Goal: Task Accomplishment & Management: Manage account settings

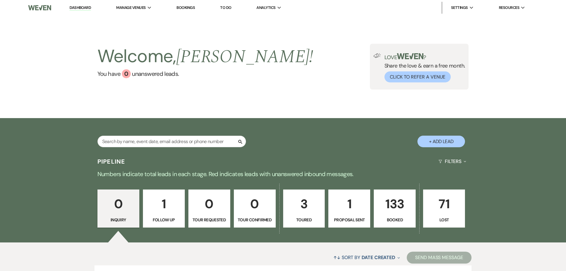
click at [187, 8] on link "Bookings" at bounding box center [186, 7] width 18 height 5
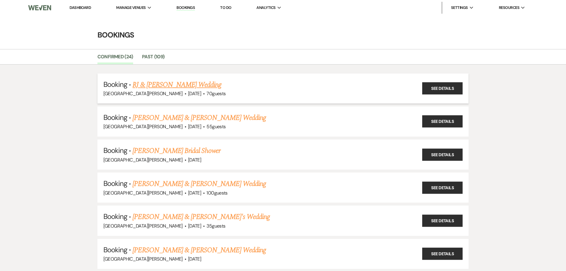
click at [194, 87] on link "RJ & [PERSON_NAME] Wedding" at bounding box center [177, 84] width 89 height 11
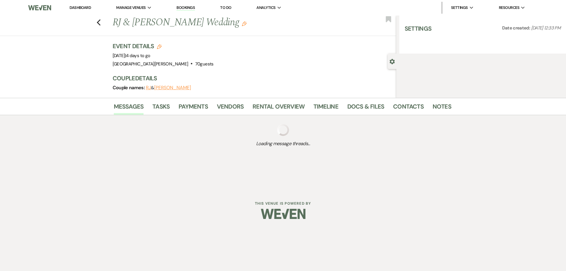
select select "5"
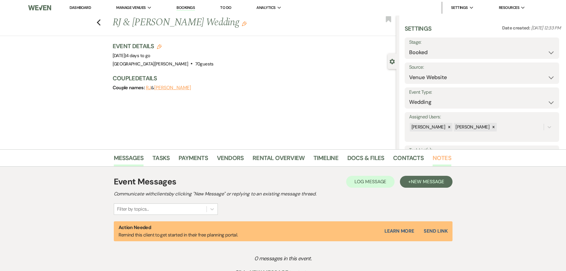
click at [437, 155] on link "Notes" at bounding box center [442, 159] width 19 height 13
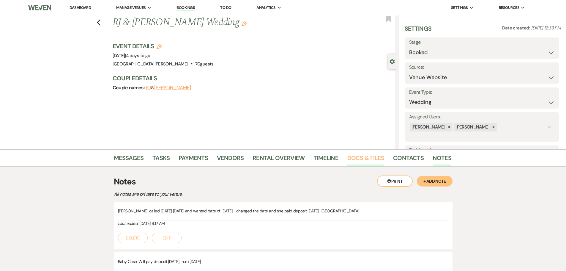
click at [377, 157] on link "Docs & Files" at bounding box center [366, 159] width 37 height 13
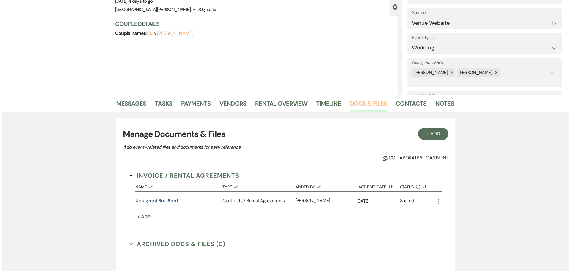
scroll to position [59, 0]
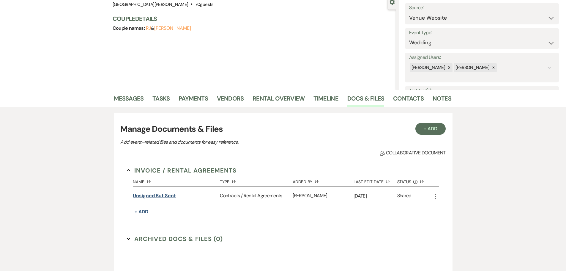
click at [155, 195] on button "unsigned but sent" at bounding box center [154, 195] width 43 height 7
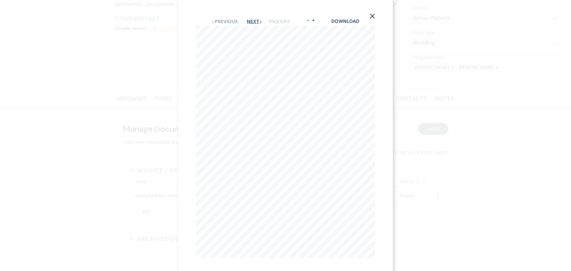
click at [252, 21] on button "Next Next" at bounding box center [254, 21] width 15 height 5
click at [224, 24] on button "Previous Previous" at bounding box center [224, 21] width 26 height 5
click at [241, 21] on div "Previous Previous Next Next" at bounding box center [231, 21] width 41 height 5
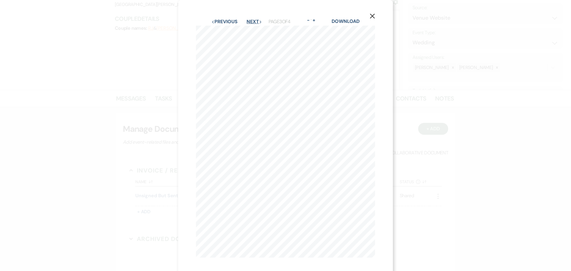
click at [247, 21] on button "Next Next" at bounding box center [254, 21] width 15 height 5
click at [220, 21] on button "Previous Previous" at bounding box center [224, 21] width 26 height 5
click at [213, 20] on button "Previous Previous" at bounding box center [224, 21] width 26 height 5
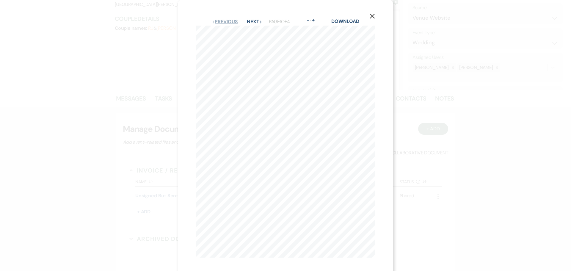
click at [213, 20] on button "Previous Previous" at bounding box center [225, 21] width 26 height 5
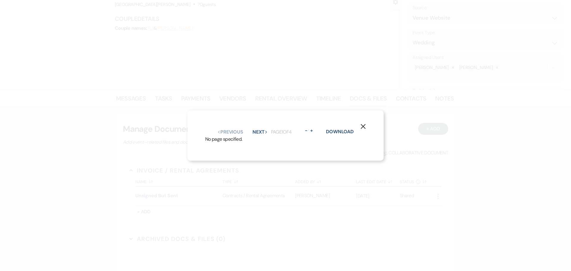
click at [362, 124] on use "button" at bounding box center [363, 126] width 5 height 5
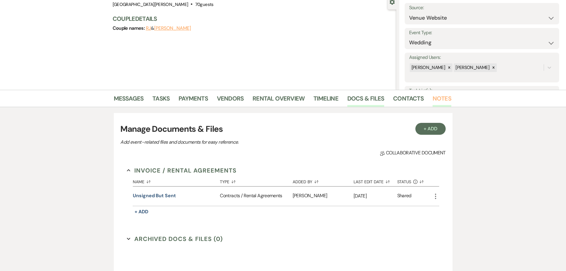
click at [440, 97] on link "Notes" at bounding box center [442, 100] width 19 height 13
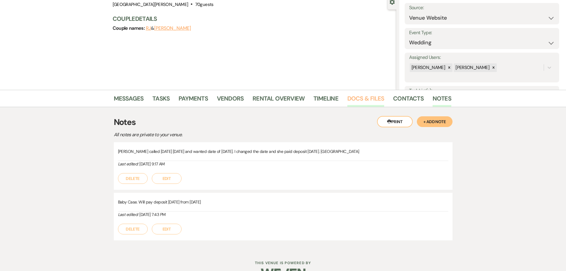
click at [375, 102] on link "Docs & Files" at bounding box center [366, 100] width 37 height 13
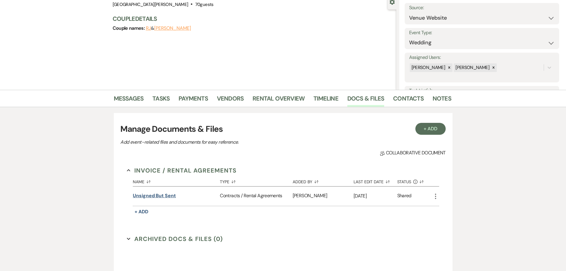
click at [155, 197] on button "unsigned but sent" at bounding box center [154, 195] width 43 height 7
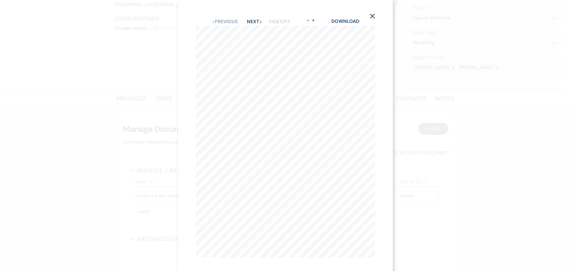
click at [249, 23] on button "Next Next" at bounding box center [254, 21] width 15 height 5
click at [229, 24] on button "Previous Previous" at bounding box center [224, 21] width 26 height 5
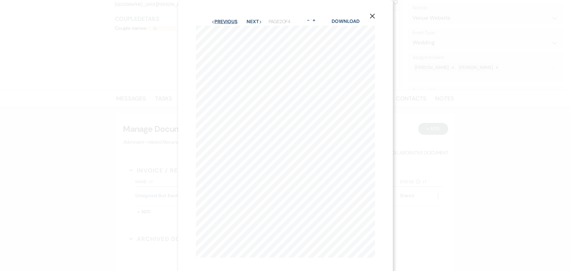
click at [229, 24] on button "Previous Previous" at bounding box center [224, 21] width 26 height 5
click at [229, 24] on button "Previous Previous" at bounding box center [225, 21] width 26 height 5
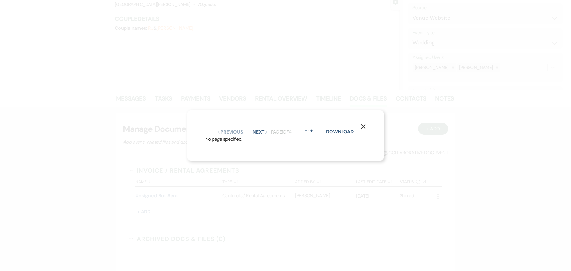
click at [364, 125] on use "button" at bounding box center [363, 126] width 5 height 5
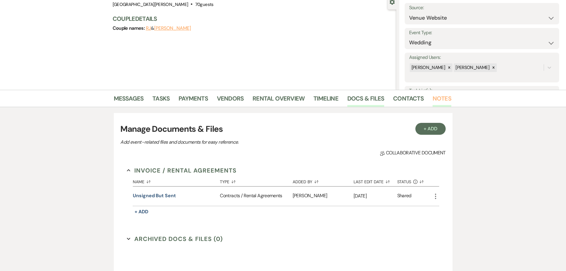
click at [440, 99] on link "Notes" at bounding box center [442, 100] width 19 height 13
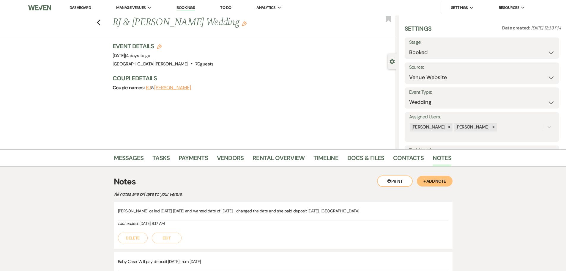
click at [482, 202] on div "Messages Tasks Payments Vendors Rental Overview Timeline Docs & Files Contacts …" at bounding box center [283, 228] width 566 height 159
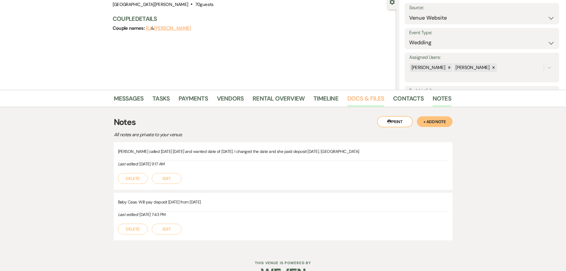
click at [372, 99] on link "Docs & Files" at bounding box center [366, 100] width 37 height 13
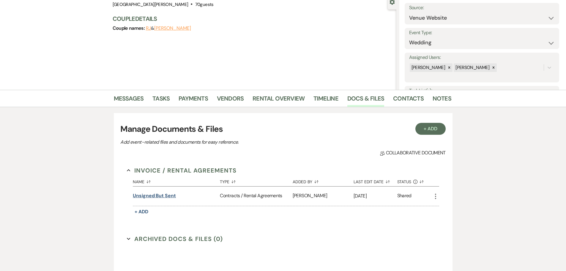
click at [153, 197] on button "unsigned but sent" at bounding box center [154, 195] width 43 height 7
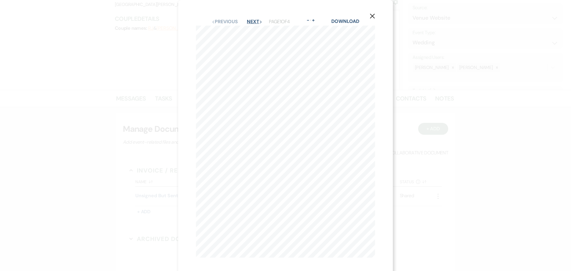
click at [247, 22] on button "Next Next" at bounding box center [254, 21] width 15 height 5
click at [247, 21] on button "Next Next" at bounding box center [254, 21] width 15 height 5
click at [375, 15] on icon "X" at bounding box center [372, 15] width 5 height 5
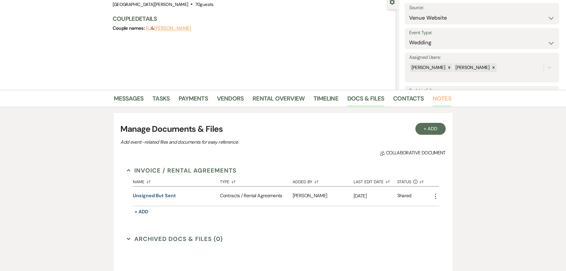
click at [445, 103] on link "Notes" at bounding box center [442, 100] width 19 height 13
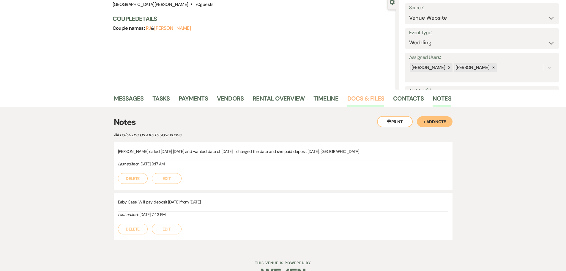
click at [365, 100] on link "Docs & Files" at bounding box center [366, 100] width 37 height 13
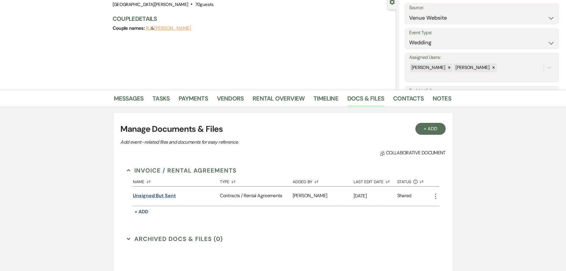
click at [156, 195] on button "unsigned but sent" at bounding box center [154, 195] width 43 height 7
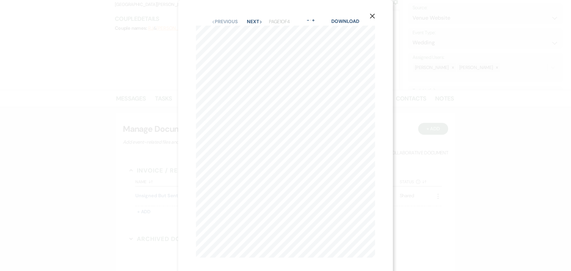
click at [247, 22] on button "Next Next" at bounding box center [254, 21] width 15 height 5
click at [247, 21] on button "Next Next" at bounding box center [254, 21] width 15 height 5
click at [247, 22] on button "Next Next" at bounding box center [254, 21] width 15 height 5
click at [370, 15] on icon "X" at bounding box center [372, 15] width 5 height 5
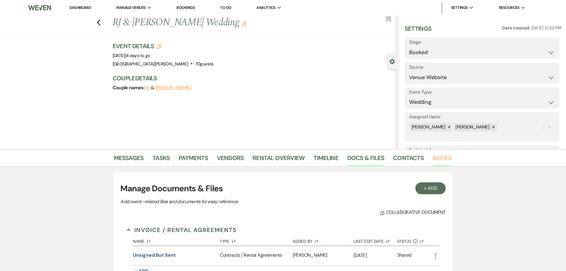
click at [441, 161] on link "Notes" at bounding box center [442, 159] width 19 height 13
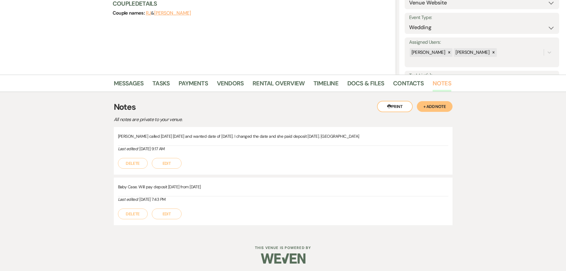
scroll to position [76, 0]
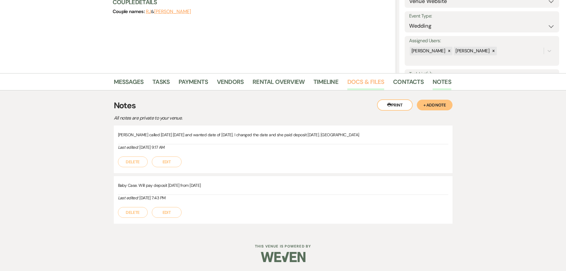
click at [359, 81] on link "Docs & Files" at bounding box center [366, 83] width 37 height 13
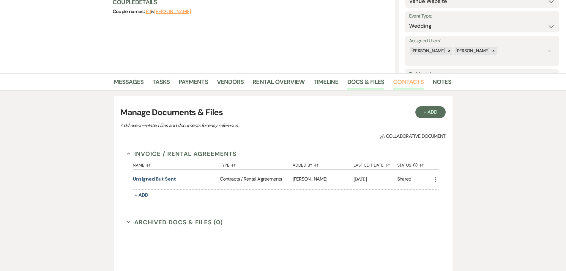
click at [420, 85] on link "Contacts" at bounding box center [408, 83] width 31 height 13
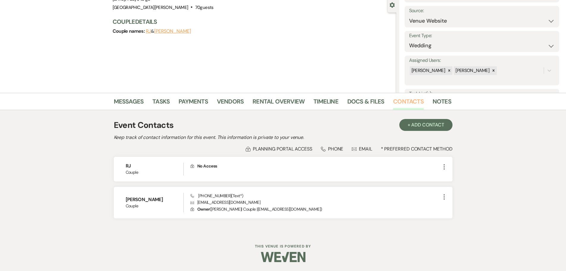
scroll to position [56, 0]
click at [199, 103] on link "Payments" at bounding box center [193, 103] width 29 height 13
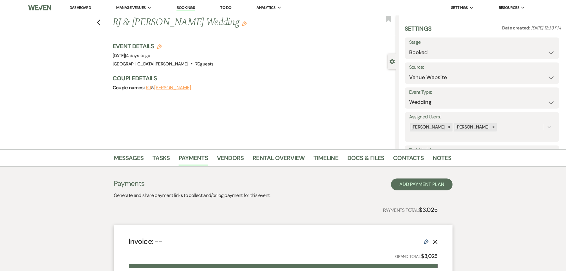
click at [412, 160] on link "Contacts" at bounding box center [408, 159] width 31 height 13
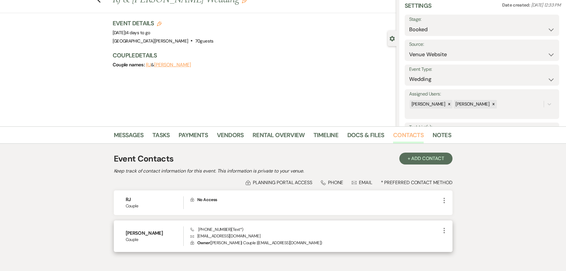
scroll to position [56, 0]
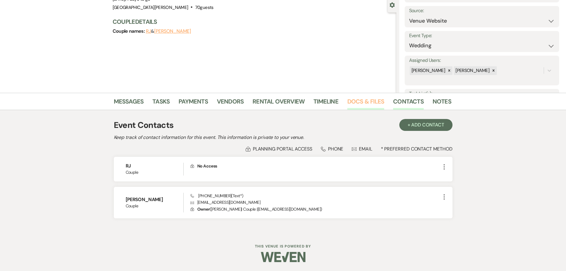
click at [361, 102] on link "Docs & Files" at bounding box center [366, 103] width 37 height 13
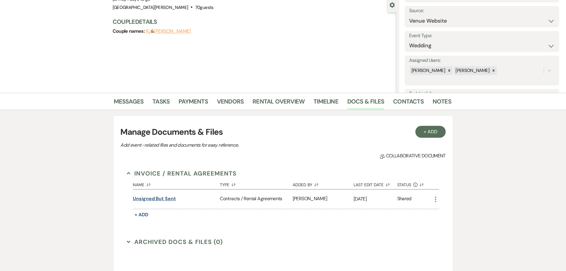
click at [149, 200] on button "unsigned but sent" at bounding box center [154, 198] width 43 height 7
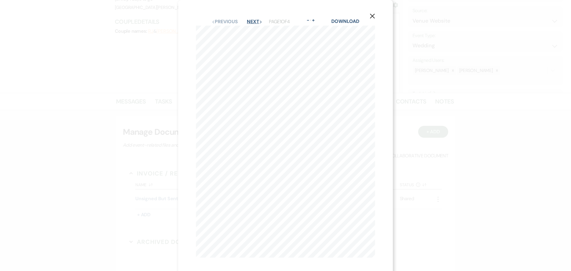
click at [248, 21] on button "Next Next" at bounding box center [254, 21] width 15 height 5
click at [248, 22] on button "Next Next" at bounding box center [254, 21] width 15 height 5
click at [370, 14] on icon "X" at bounding box center [372, 15] width 5 height 5
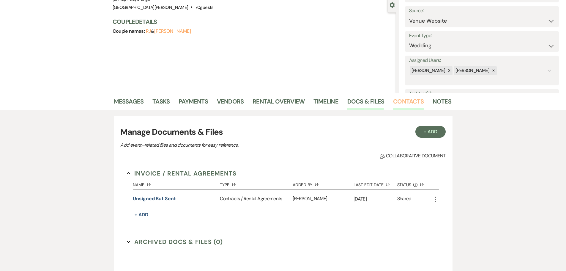
click at [396, 100] on link "Contacts" at bounding box center [408, 103] width 31 height 13
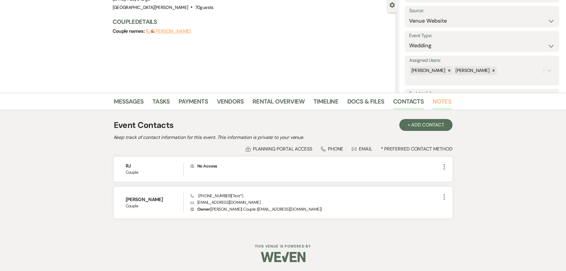
click at [434, 102] on link "Notes" at bounding box center [442, 103] width 19 height 13
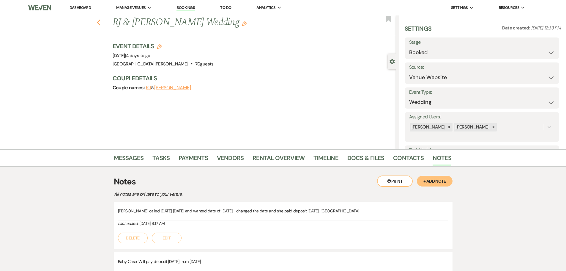
click at [100, 23] on use "button" at bounding box center [99, 22] width 4 height 7
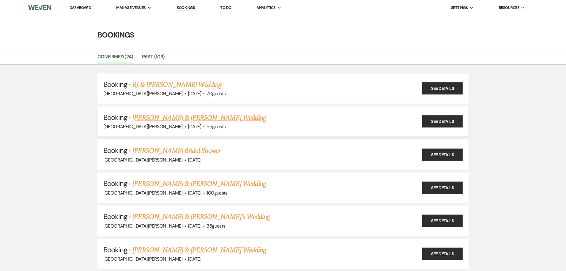
click at [182, 119] on link "[PERSON_NAME] & [PERSON_NAME] Wedding" at bounding box center [199, 117] width 133 height 11
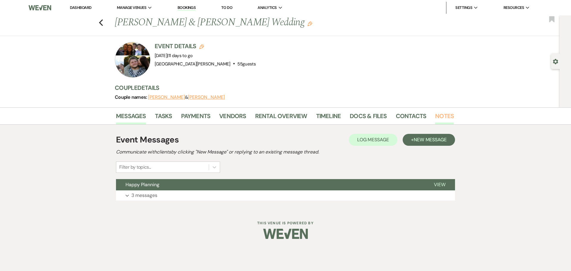
click at [441, 119] on link "Notes" at bounding box center [444, 117] width 19 height 13
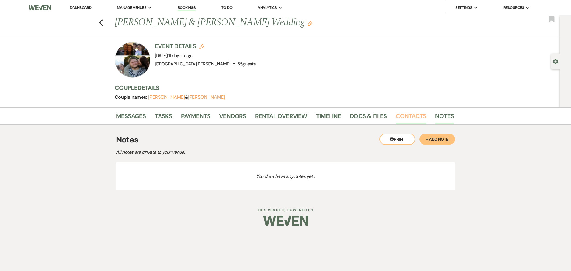
click at [403, 117] on link "Contacts" at bounding box center [411, 117] width 31 height 13
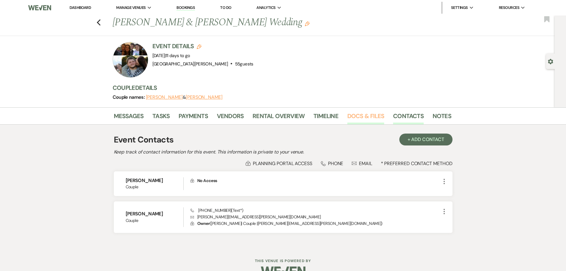
click at [368, 118] on link "Docs & Files" at bounding box center [366, 117] width 37 height 13
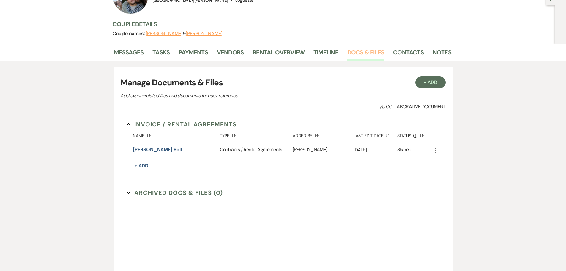
scroll to position [89, 0]
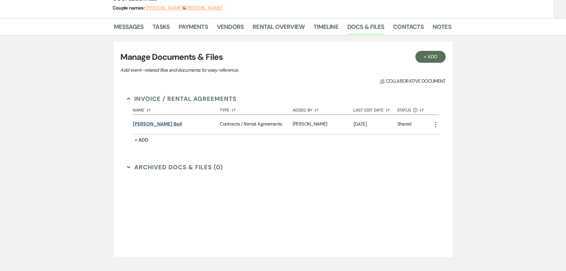
click at [143, 123] on button "[PERSON_NAME] Bell" at bounding box center [157, 123] width 49 height 7
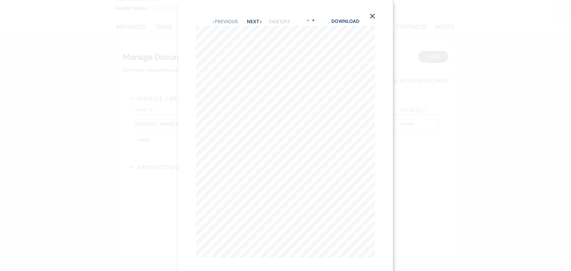
click at [368, 13] on button "X" at bounding box center [372, 16] width 9 height 10
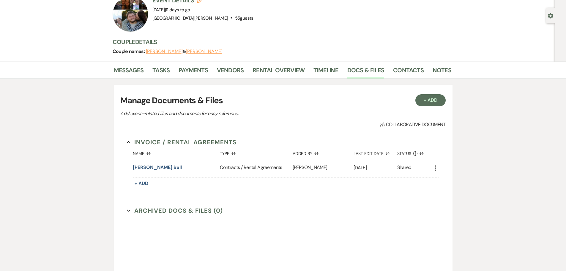
scroll to position [0, 0]
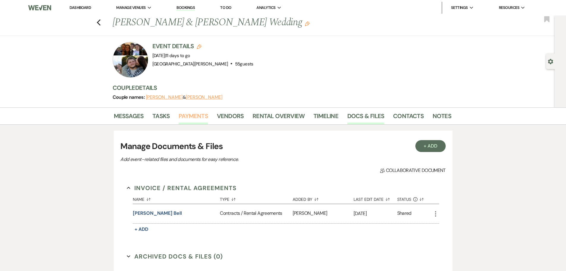
click at [197, 119] on link "Payments" at bounding box center [193, 117] width 29 height 13
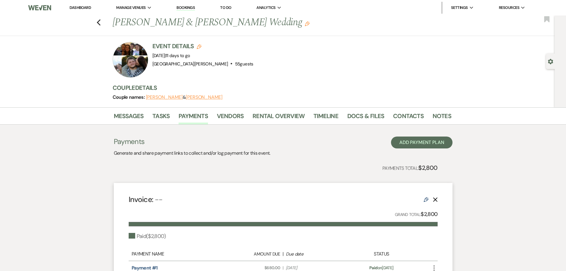
click at [81, 10] on link "Dashboard" at bounding box center [80, 7] width 21 height 5
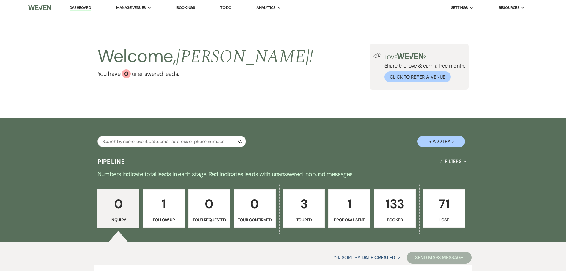
click at [191, 10] on li "Bookings" at bounding box center [186, 8] width 24 height 12
click at [191, 8] on link "Bookings" at bounding box center [186, 7] width 18 height 5
